Goal: Transaction & Acquisition: Purchase product/service

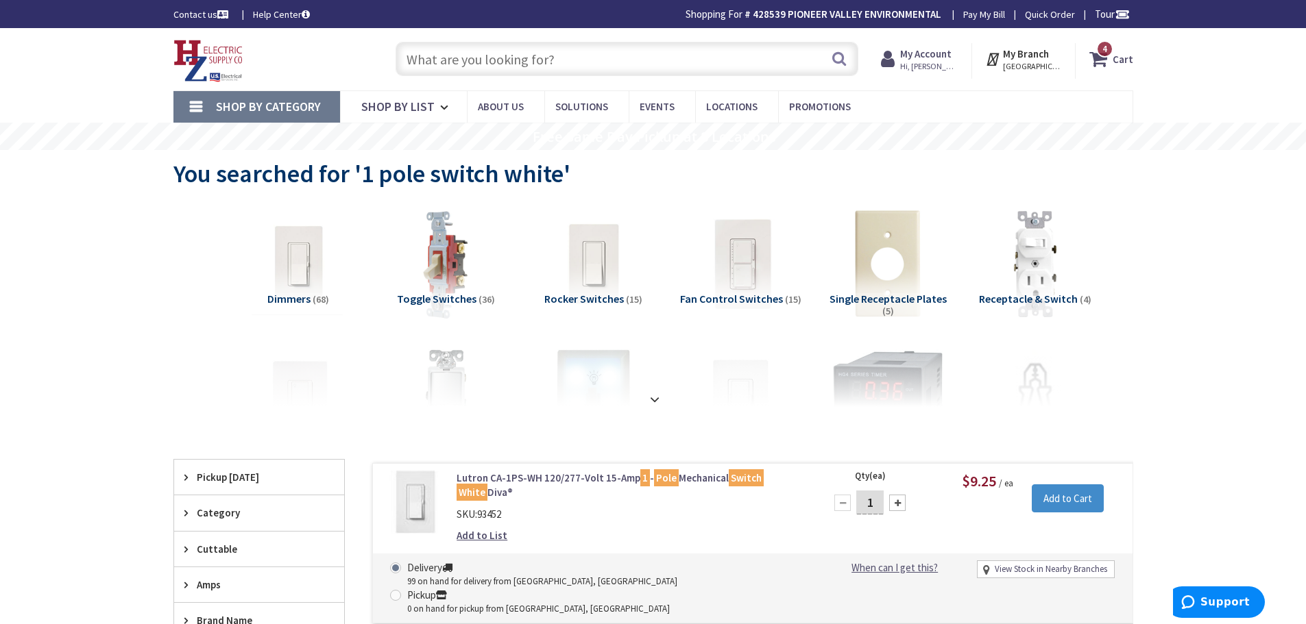
click at [1120, 59] on strong "Cart" at bounding box center [1123, 59] width 21 height 25
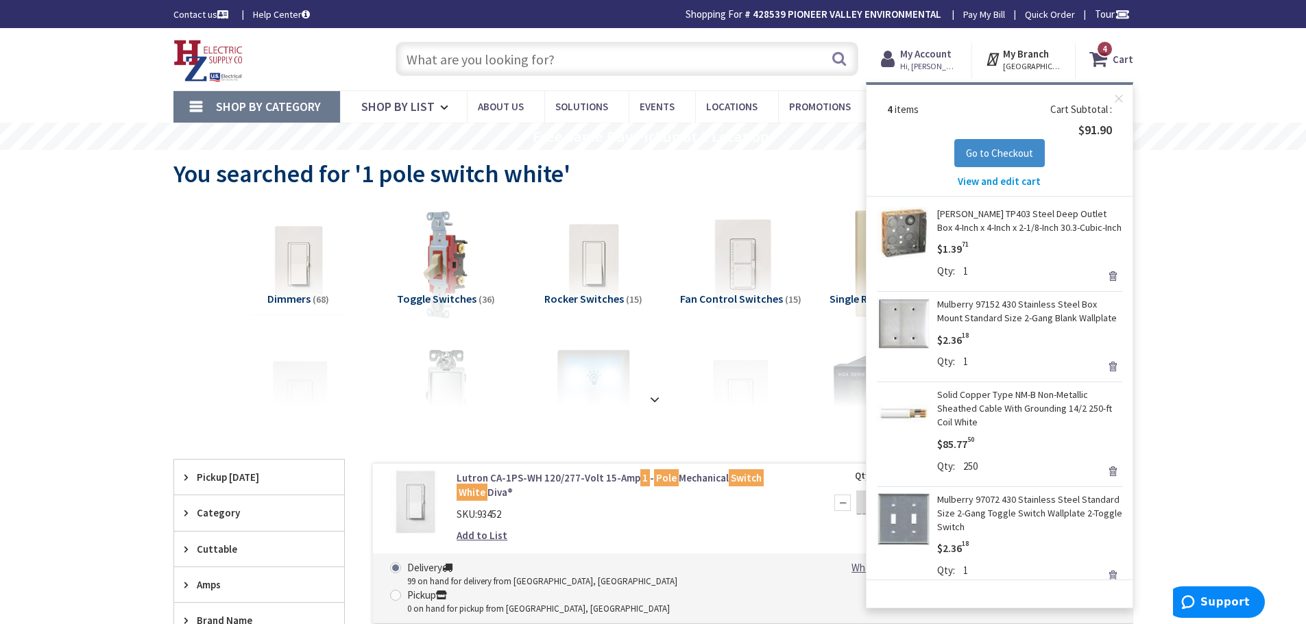
click at [1019, 184] on span "View and edit cart" at bounding box center [999, 181] width 83 height 13
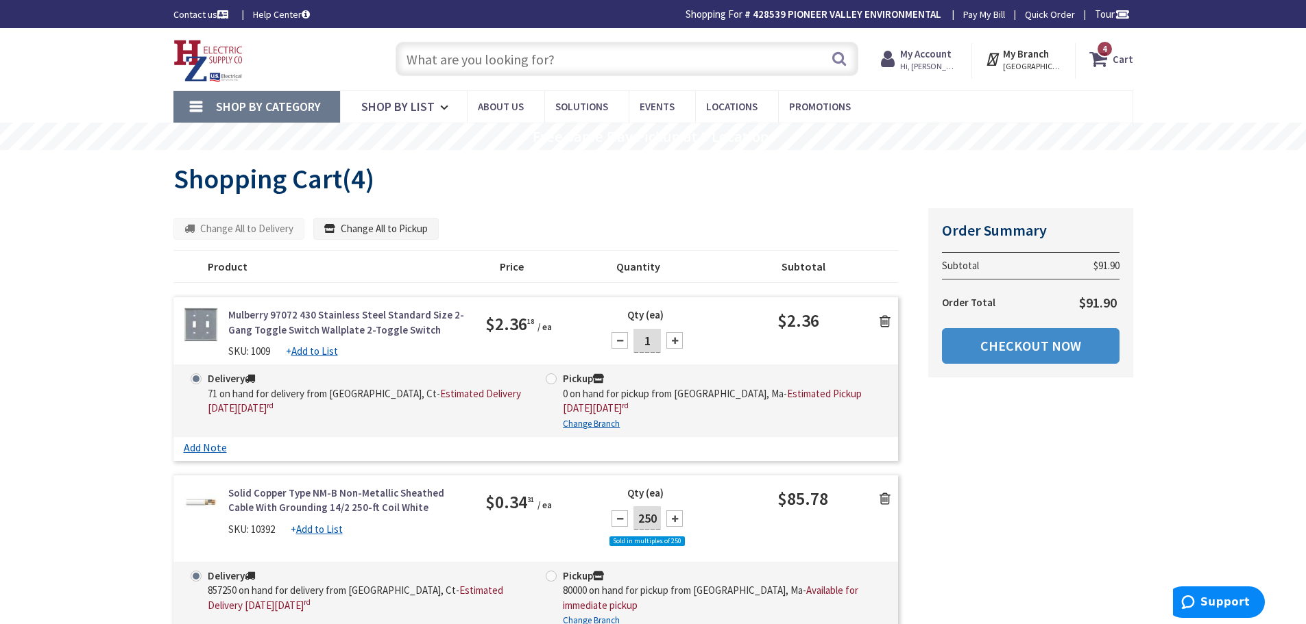
type input "[STREET_ADDRESS][US_STATE]"
click at [539, 69] on input "text" at bounding box center [627, 59] width 463 height 34
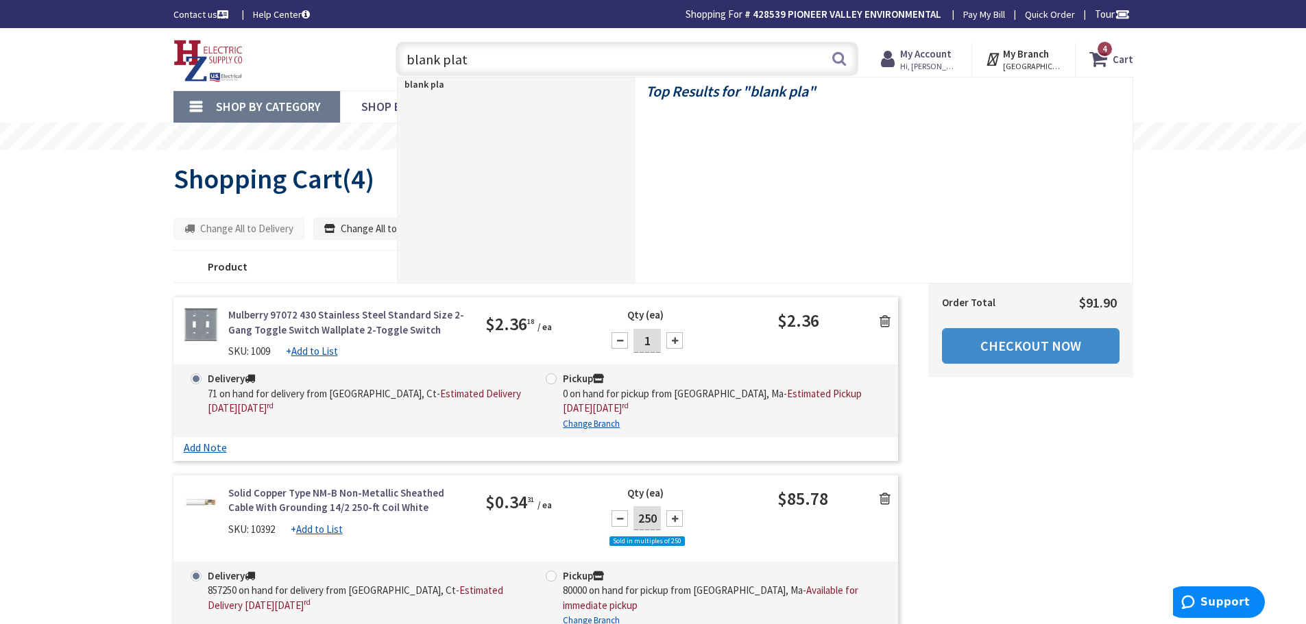
type input "blank plate"
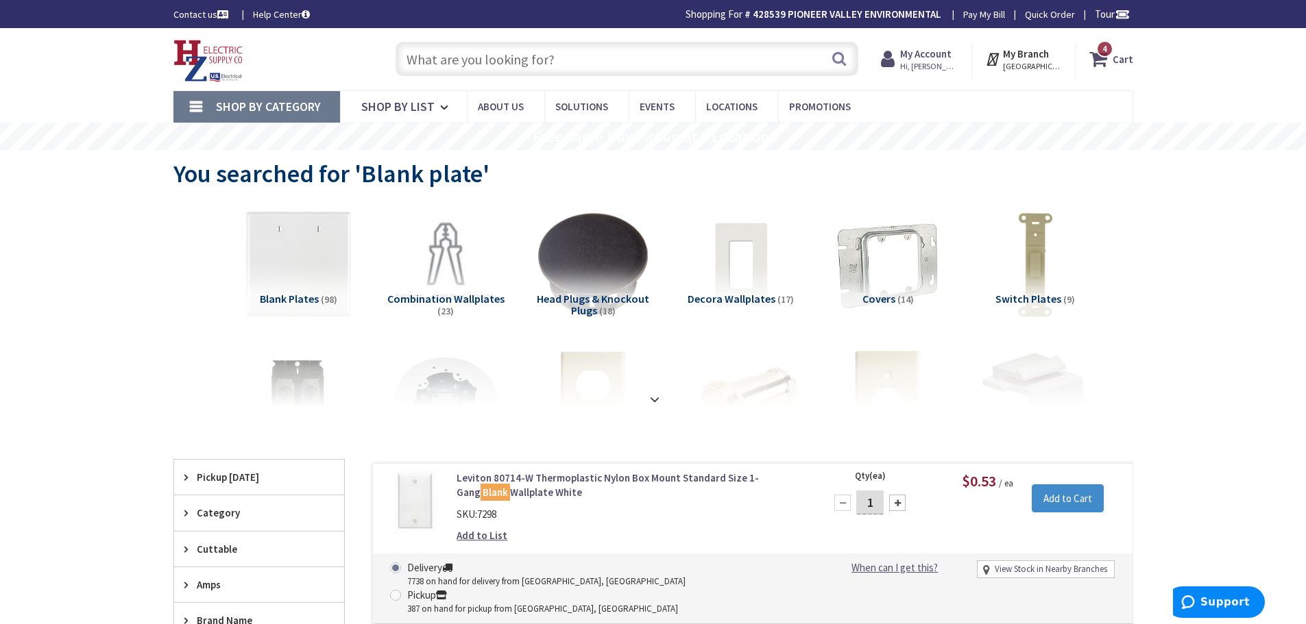
click at [460, 62] on input "text" at bounding box center [627, 59] width 463 height 34
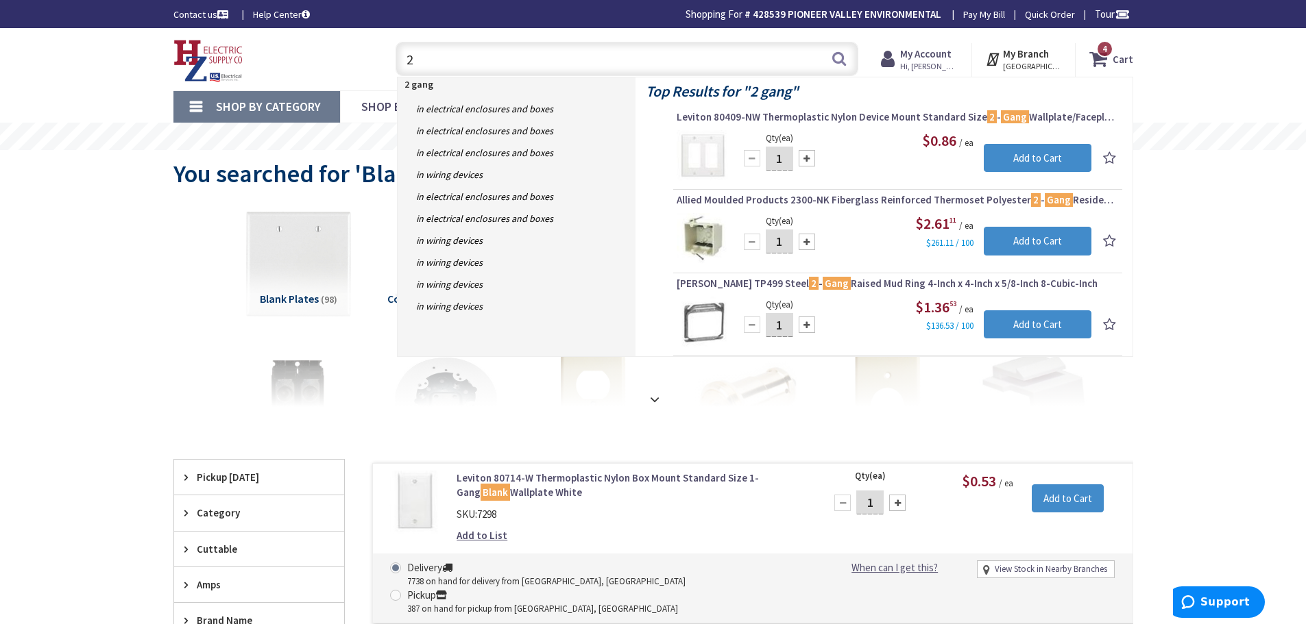
type input "2"
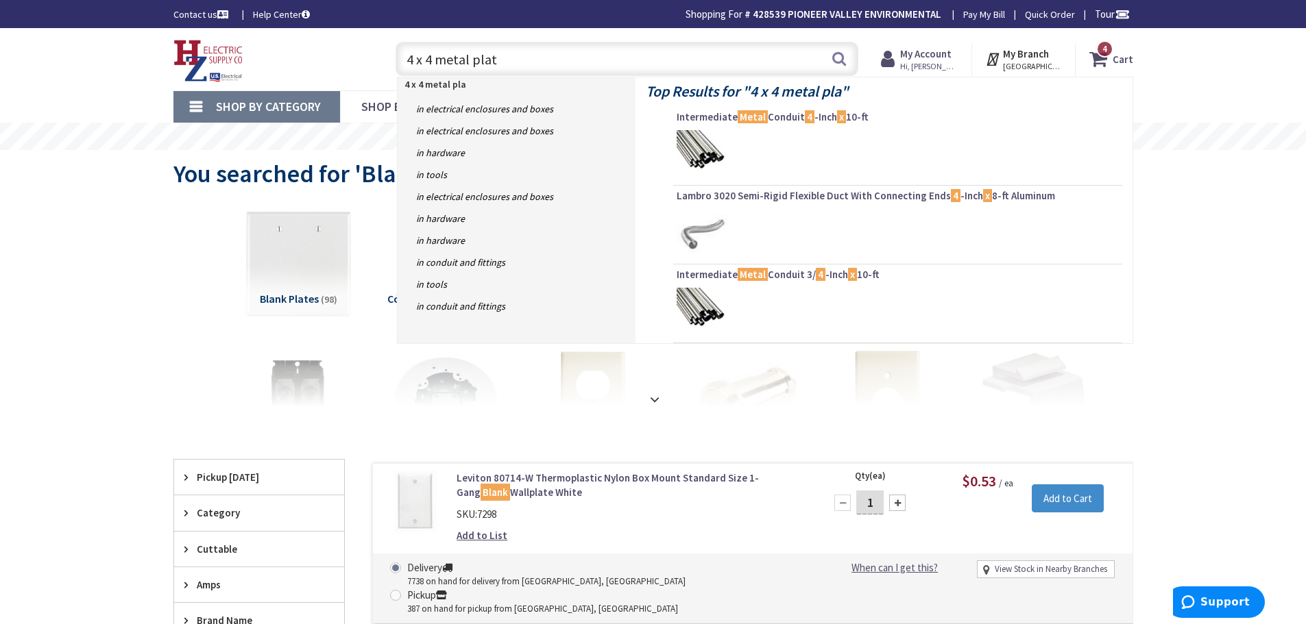
type input "4 x 4 metal plate"
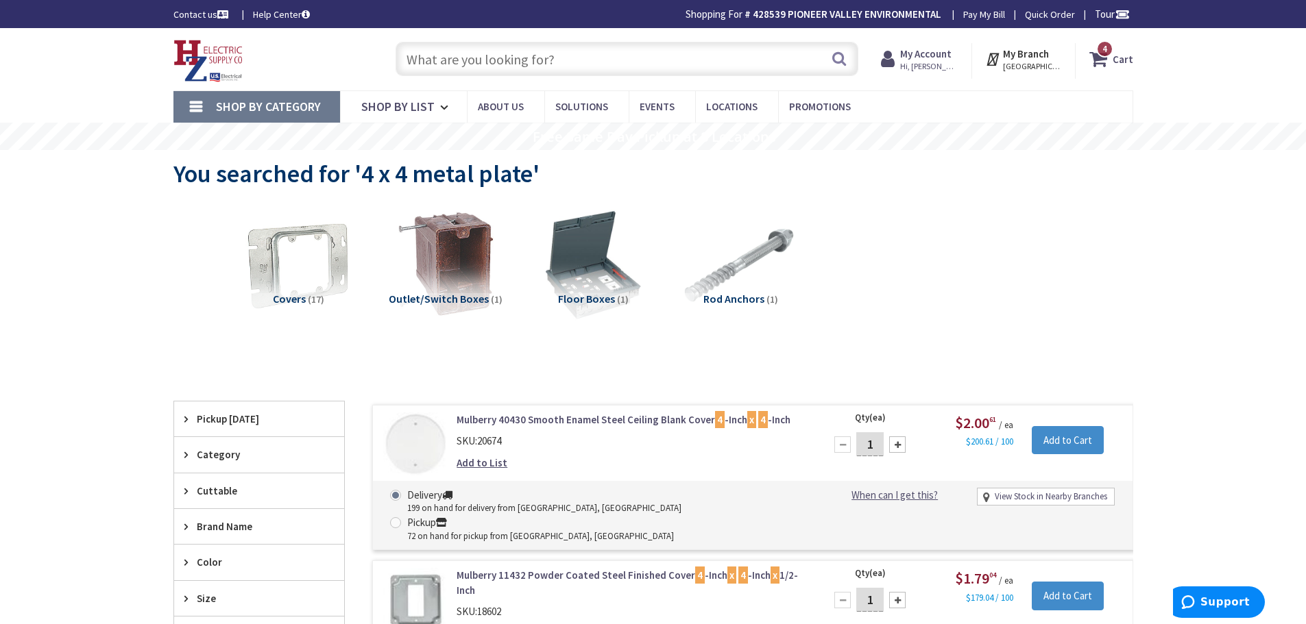
click at [535, 60] on input "text" at bounding box center [627, 59] width 463 height 34
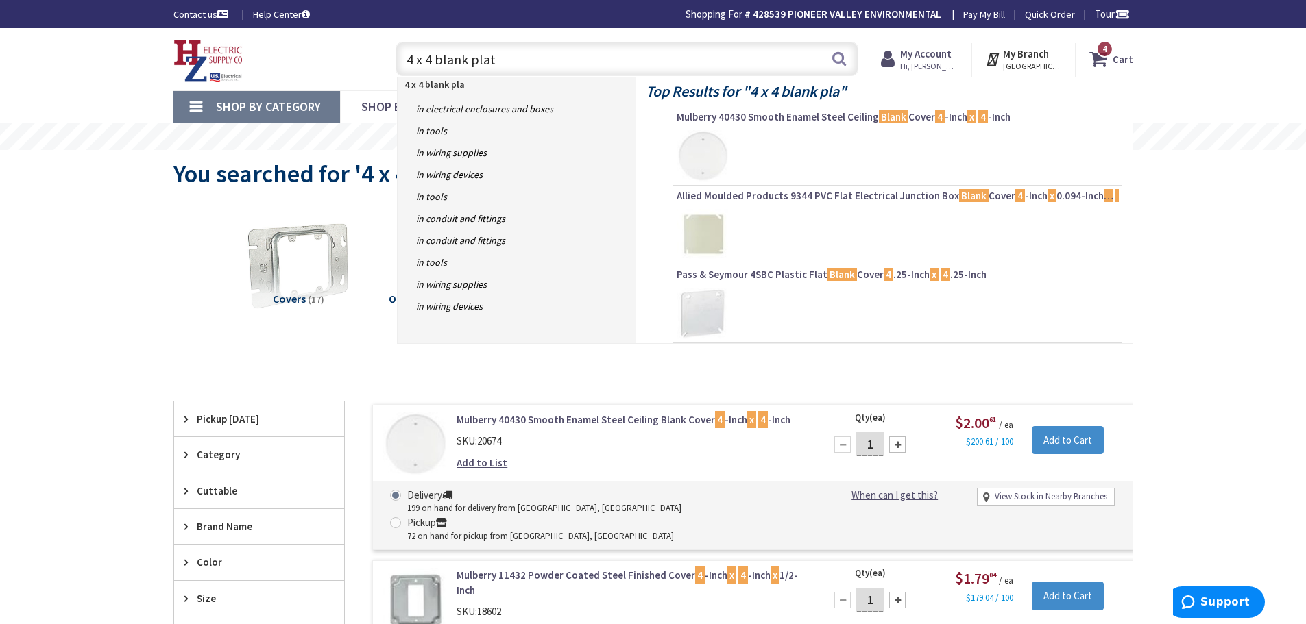
type input "4 x 4 blank plate"
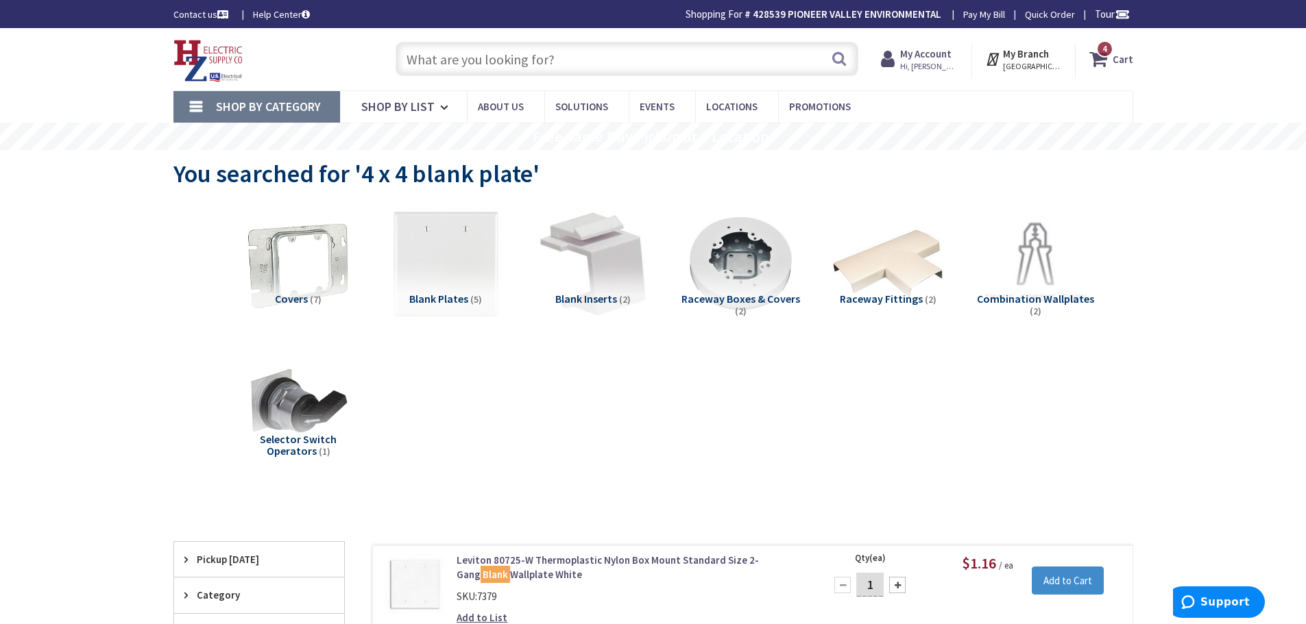
click at [1115, 67] on strong "Cart" at bounding box center [1123, 59] width 21 height 25
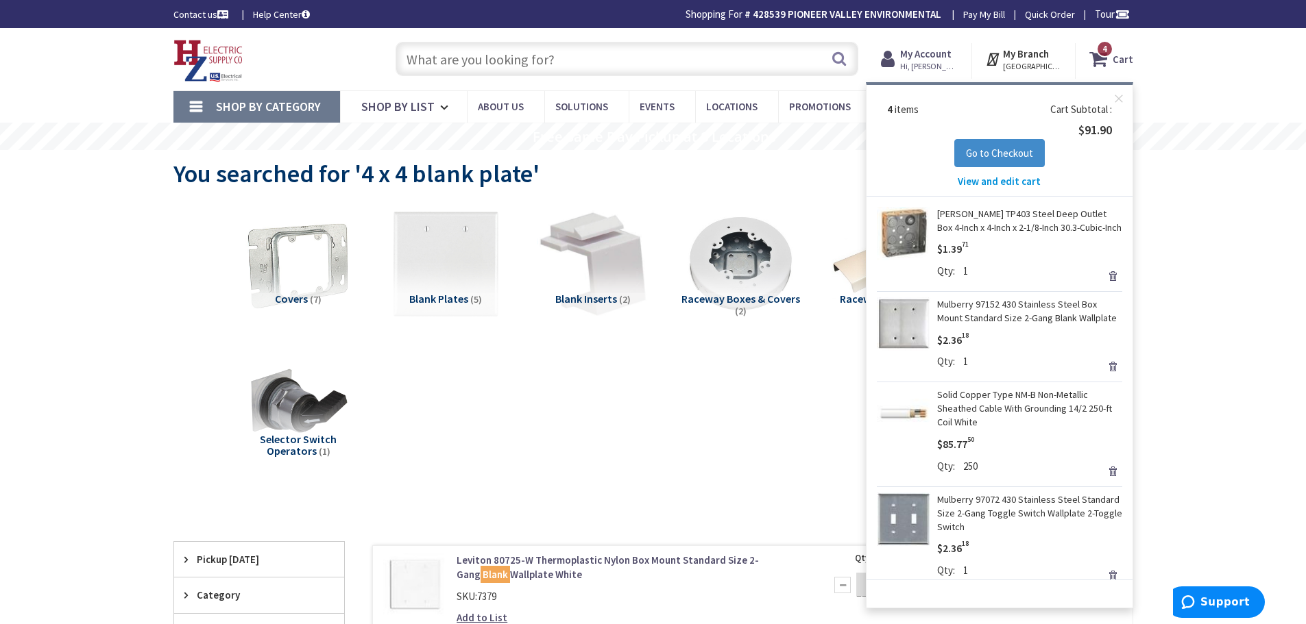
click at [1181, 117] on div "Shop By Category Conduit and Fittings Cable Tray & Accessories Cable Trays Cabl…" at bounding box center [653, 106] width 1306 height 32
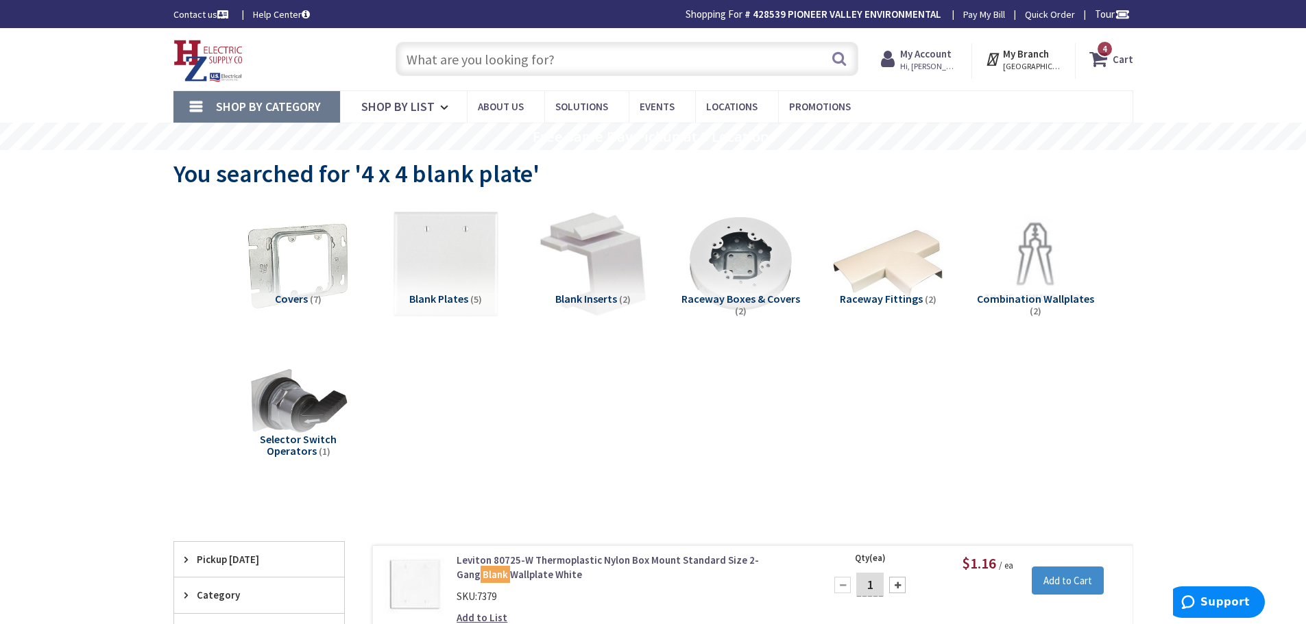
click at [922, 62] on span "Hi, [PERSON_NAME]" at bounding box center [929, 66] width 58 height 11
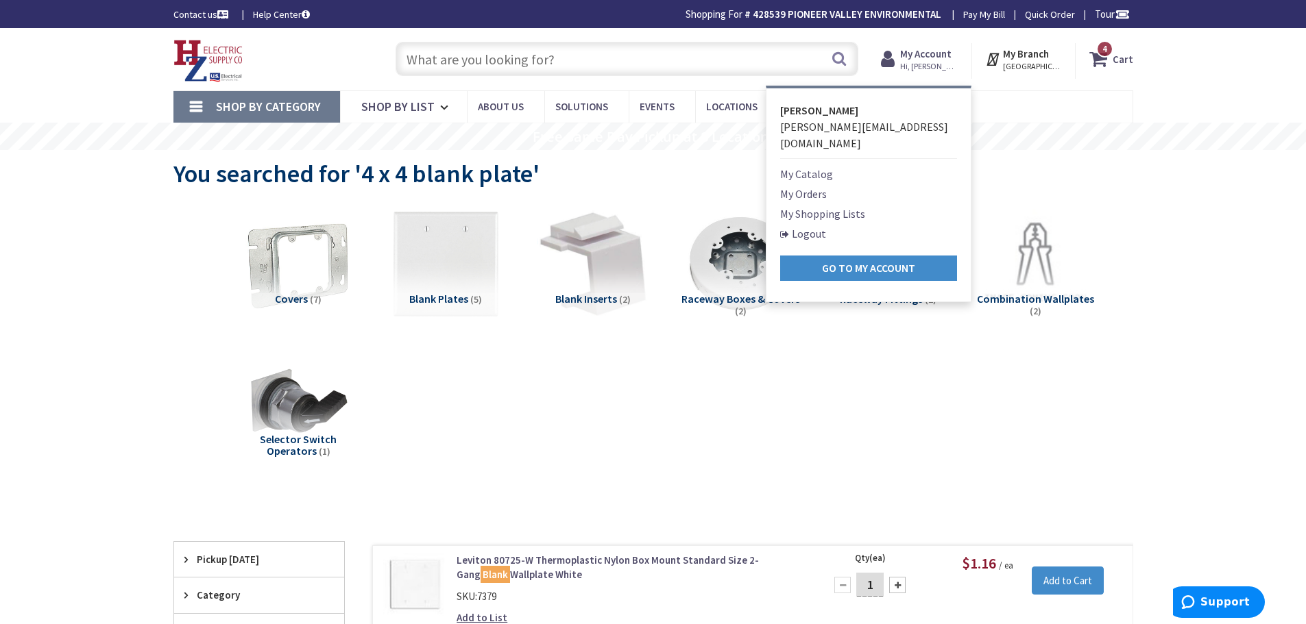
click at [796, 206] on link "My Shopping Lists" at bounding box center [822, 214] width 85 height 16
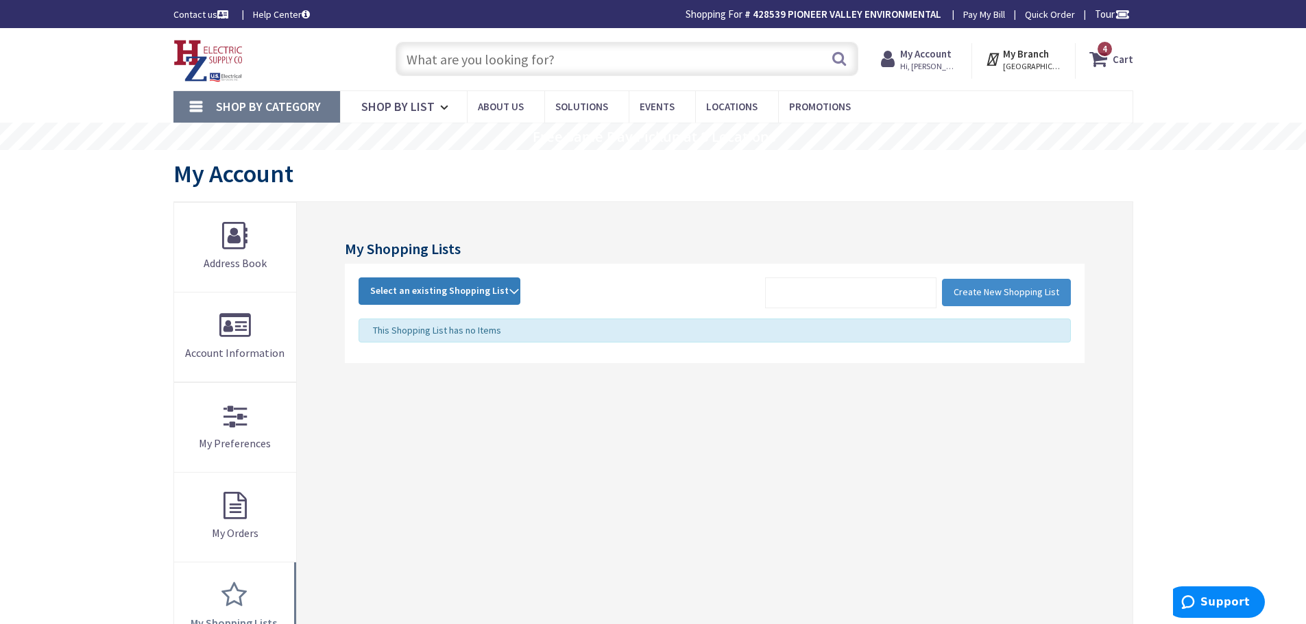
click at [496, 300] on strong "Select an existing Shopping List" at bounding box center [439, 291] width 138 height 16
click at [389, 387] on link "POP" at bounding box center [439, 382] width 160 height 31
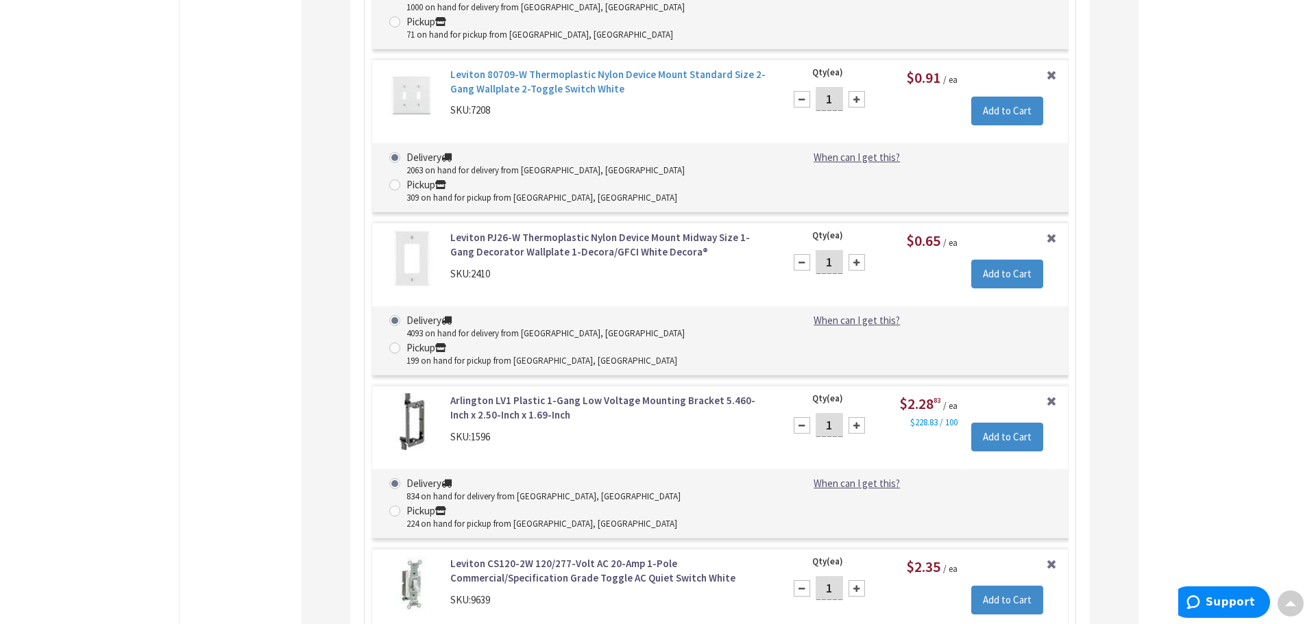
scroll to position [5957, 0]
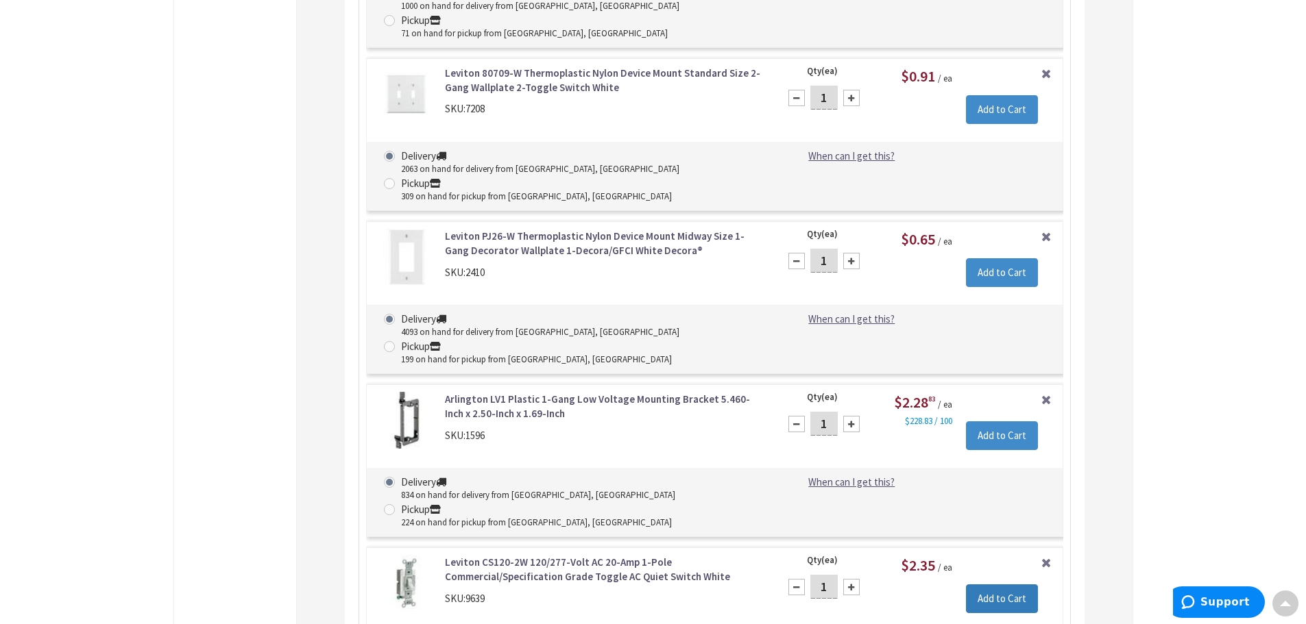
click at [1010, 585] on input "Add to Cart" at bounding box center [1002, 599] width 72 height 29
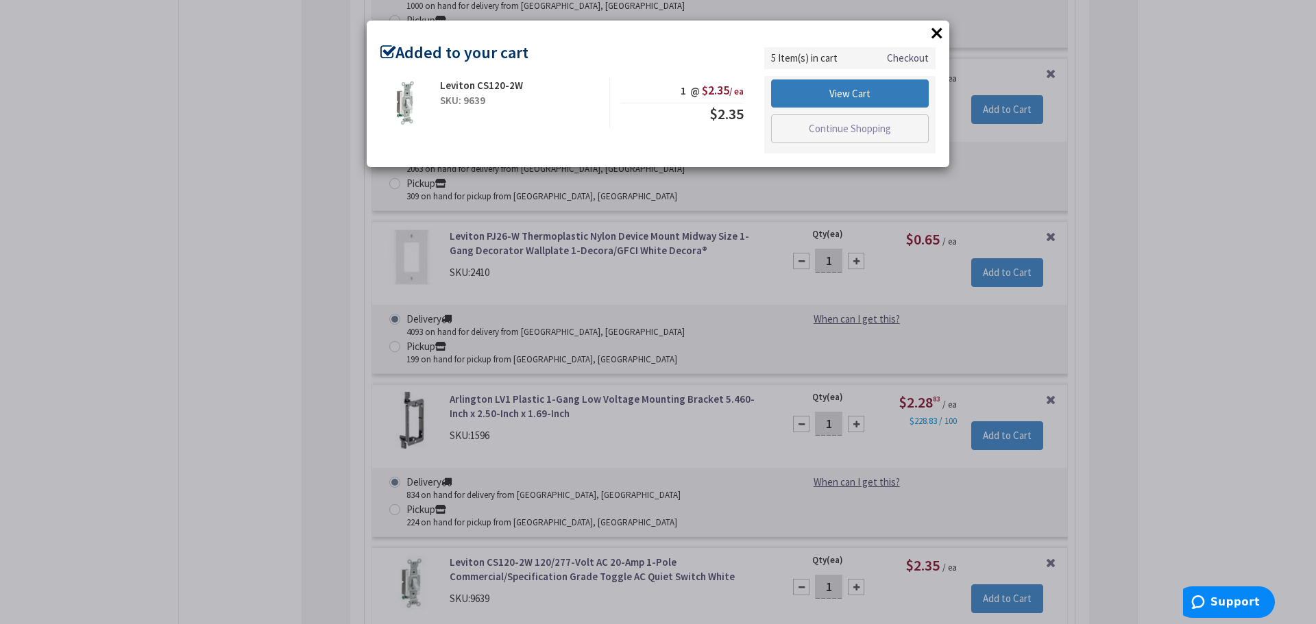
click at [837, 81] on link "View Cart" at bounding box center [850, 94] width 158 height 29
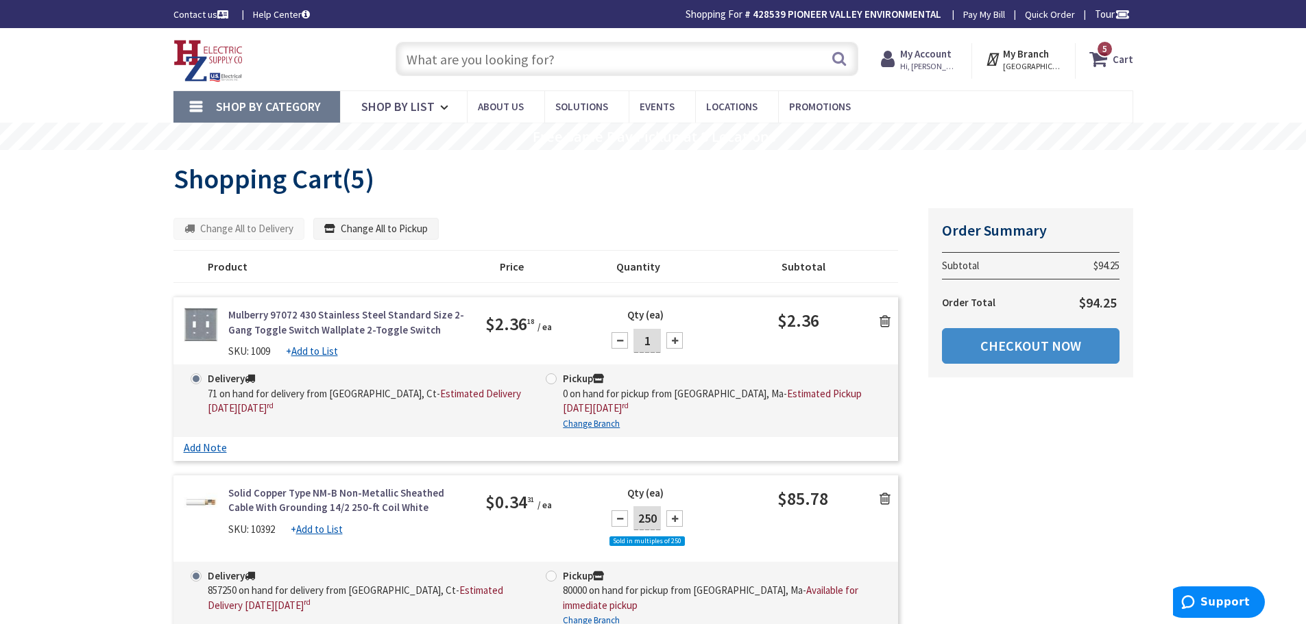
click at [559, 62] on input "text" at bounding box center [627, 59] width 463 height 34
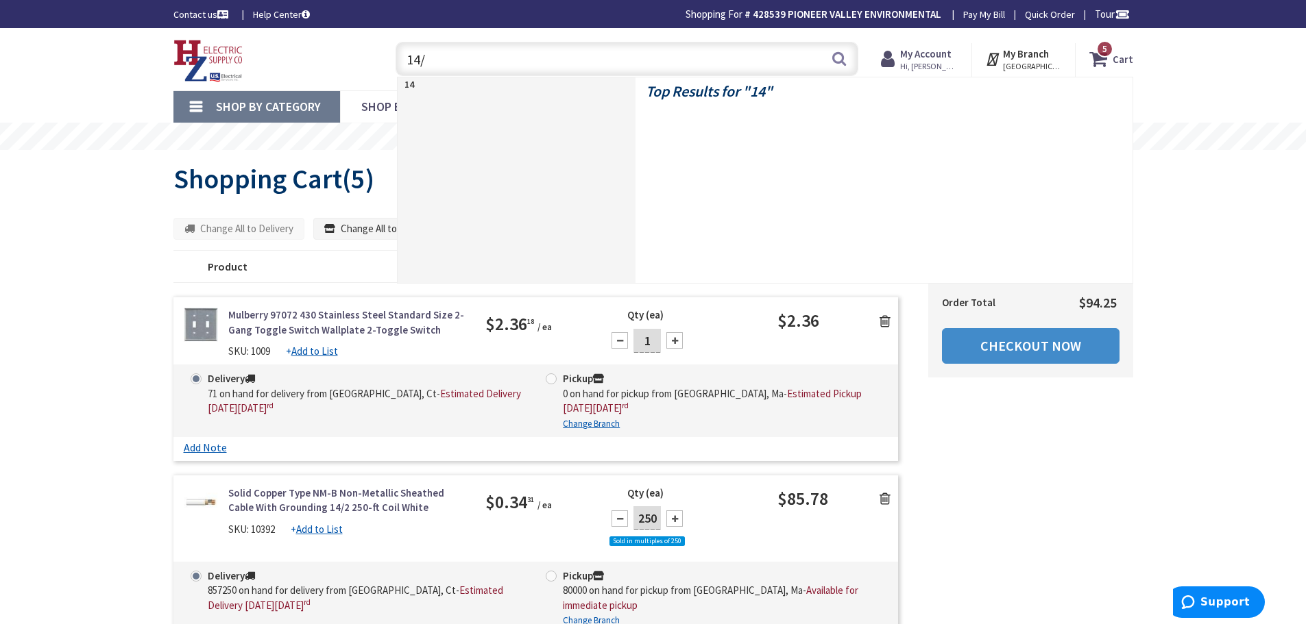
type input "14/2"
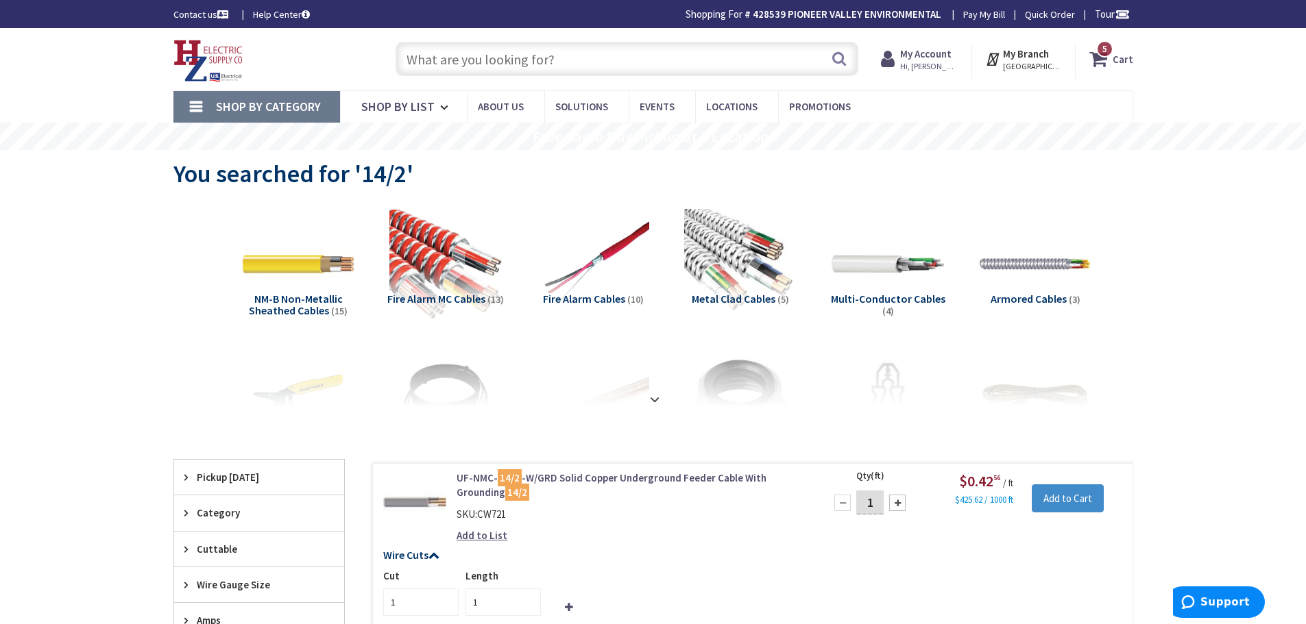
click at [916, 61] on span "Hi, [PERSON_NAME]" at bounding box center [929, 66] width 58 height 11
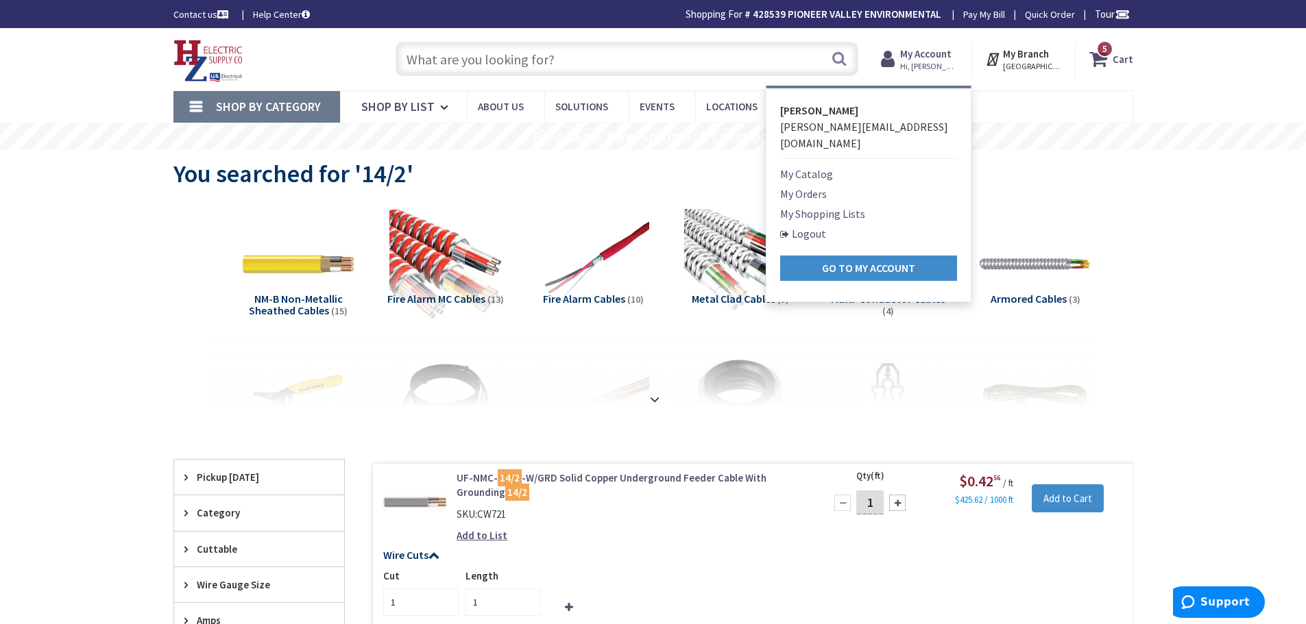
click at [824, 206] on link "My Shopping Lists" at bounding box center [822, 214] width 85 height 16
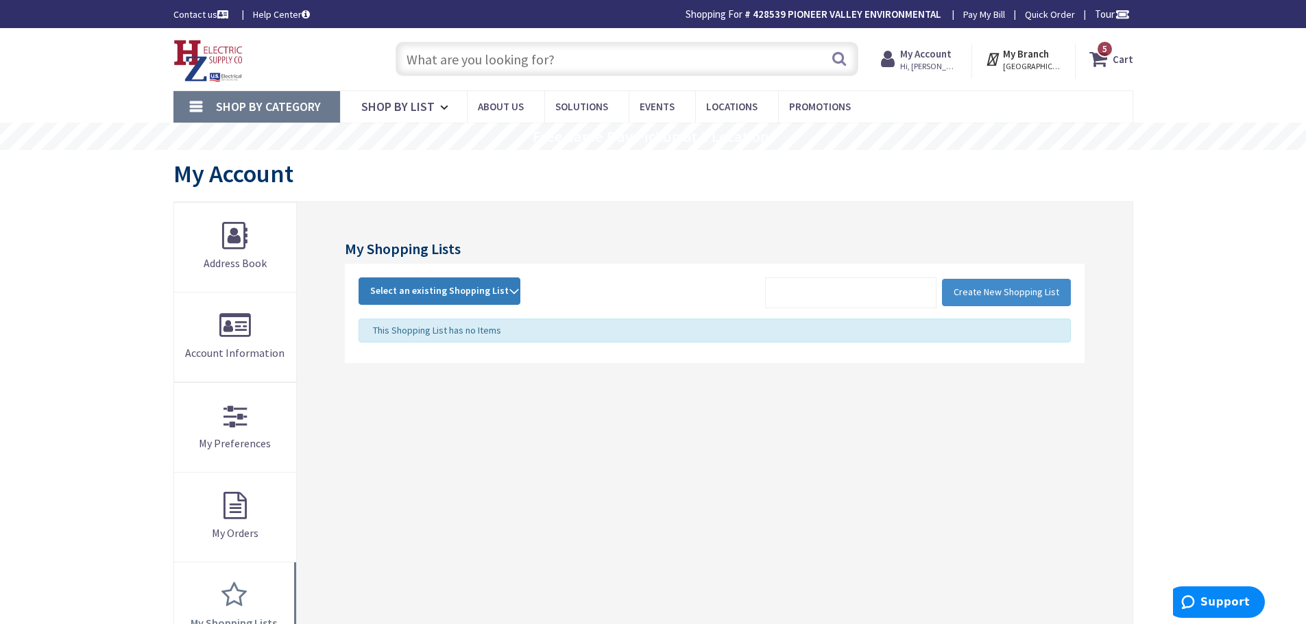
click at [497, 293] on strong "Select an existing Shopping List" at bounding box center [439, 291] width 138 height 16
click at [402, 379] on link "POP" at bounding box center [439, 382] width 160 height 31
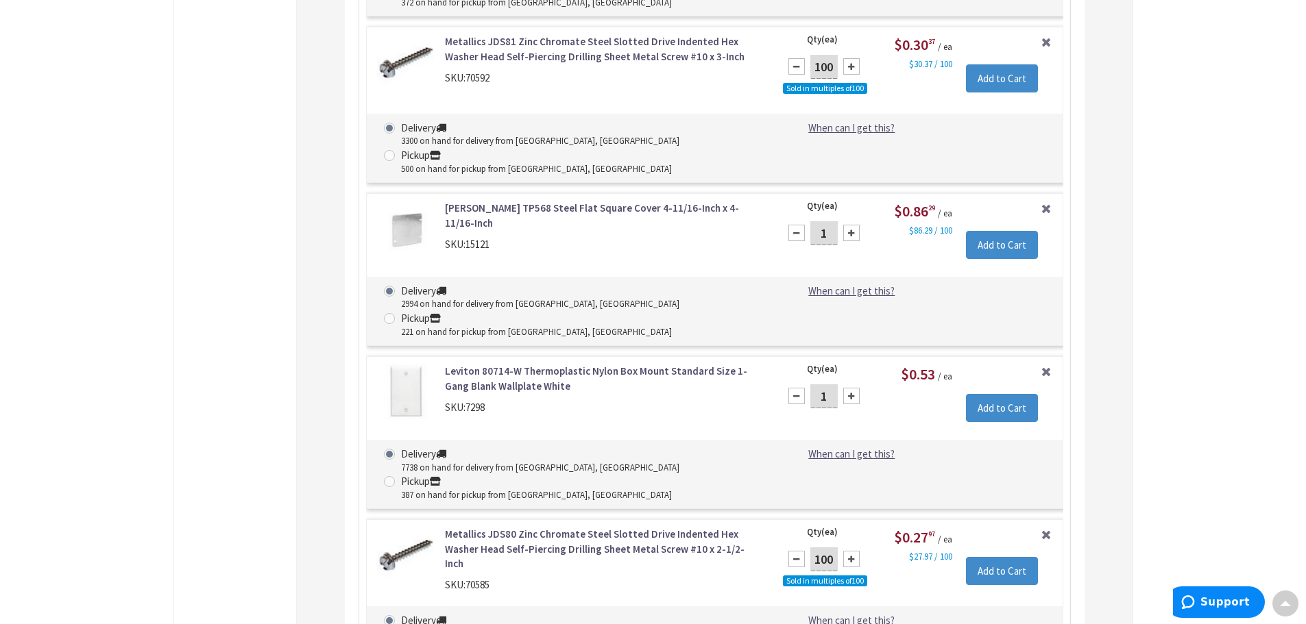
scroll to position [3010, 0]
